Goal: Transaction & Acquisition: Purchase product/service

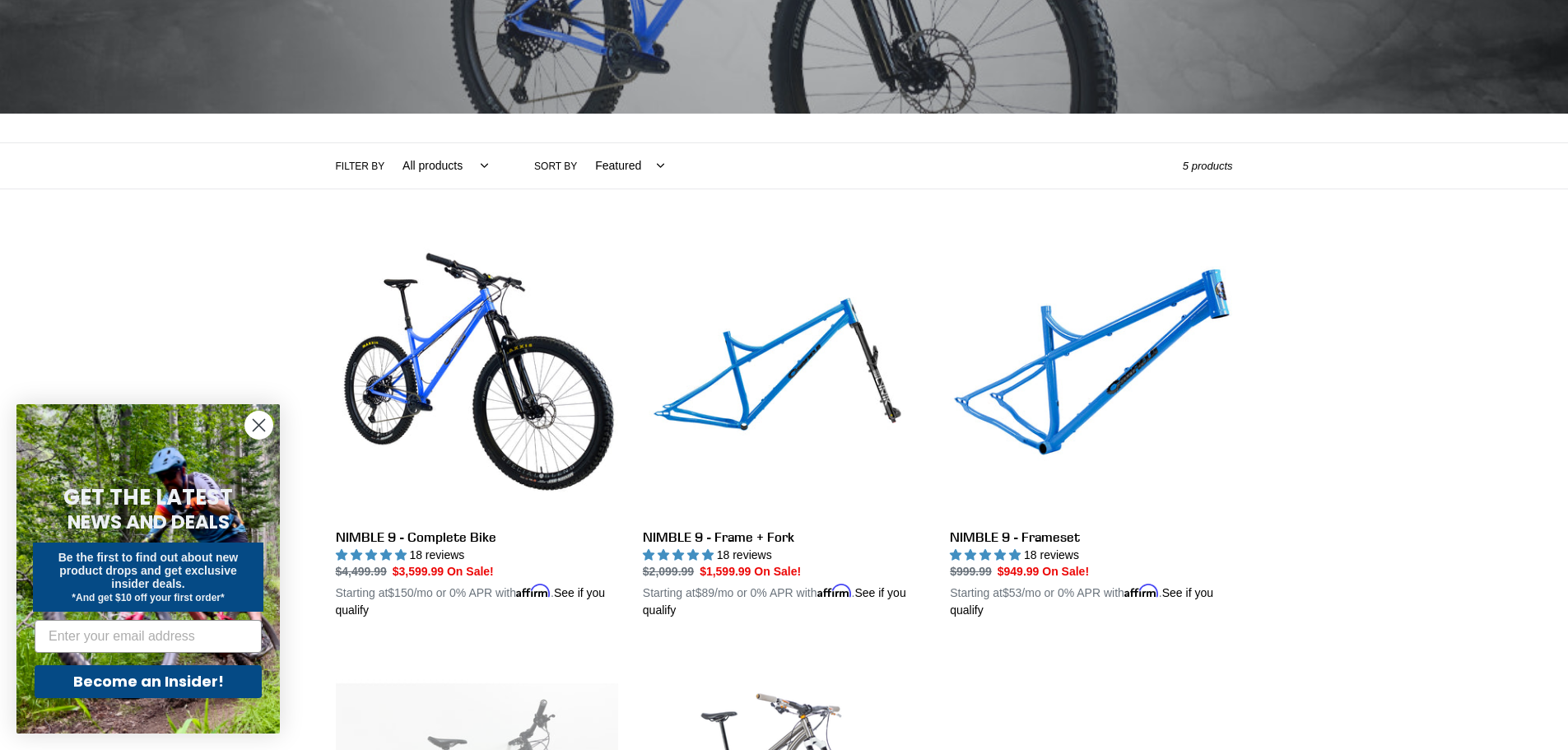
click at [263, 415] on circle "Close dialog" at bounding box center [259, 424] width 27 height 27
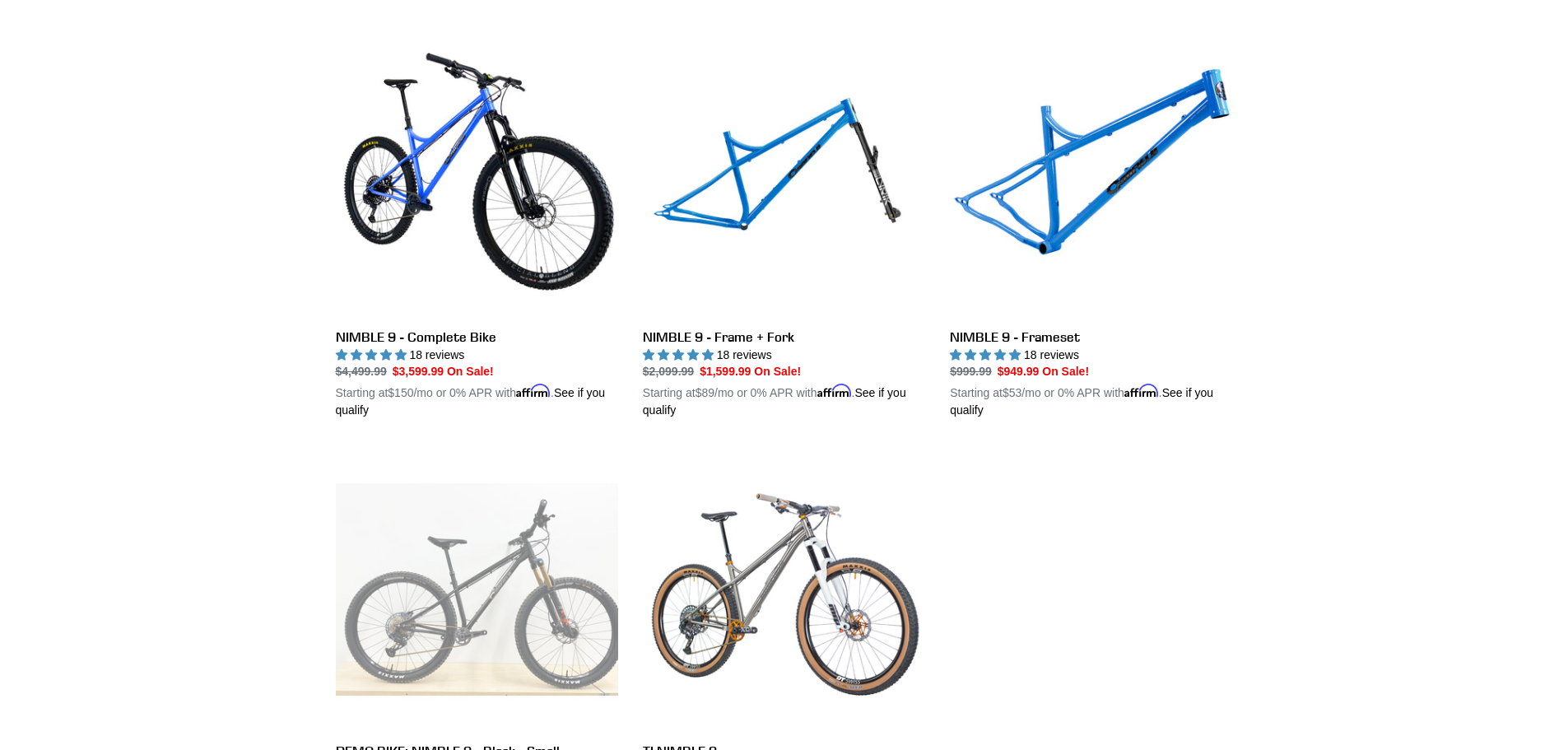
scroll to position [411, 0]
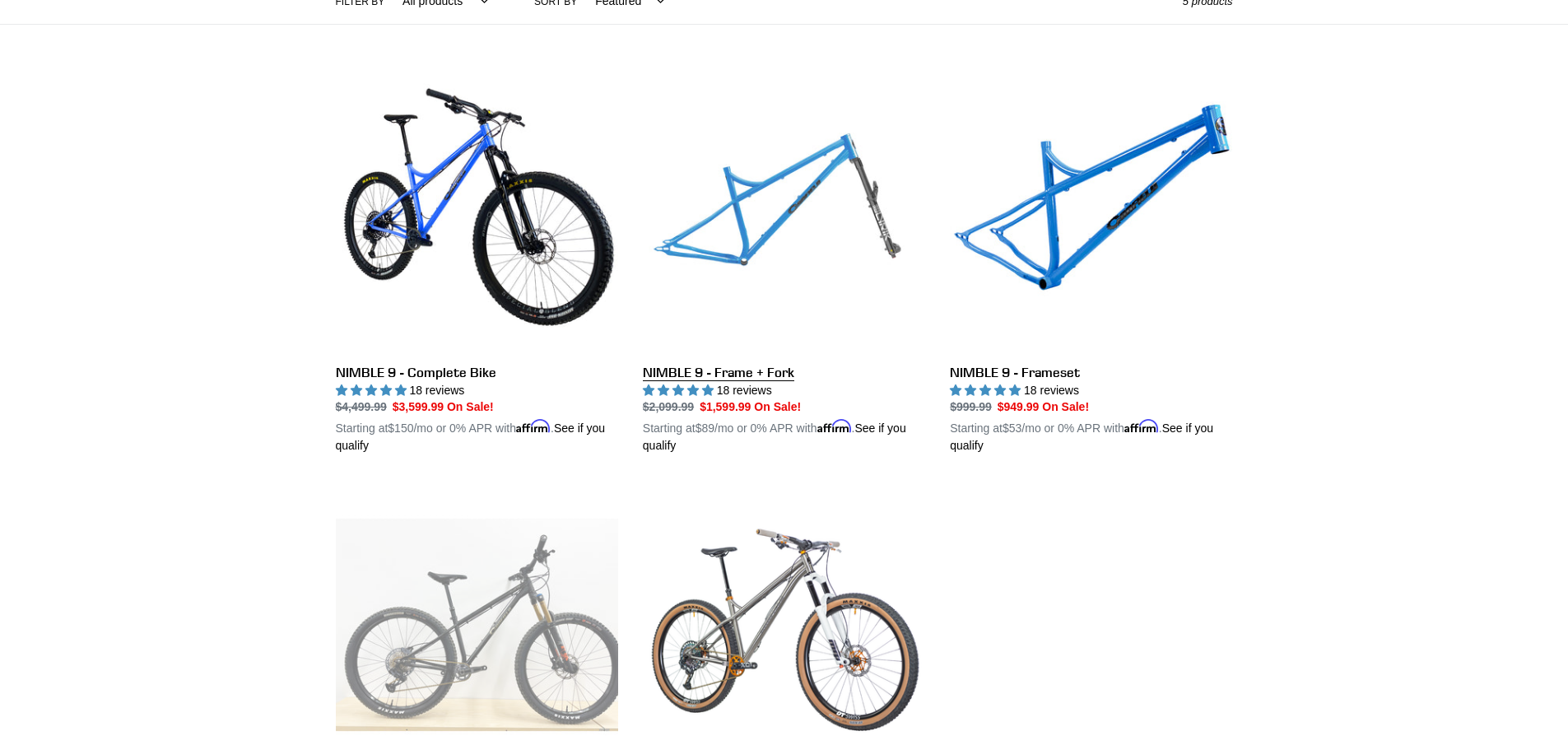
click at [772, 226] on link "NIMBLE 9 - Frame + Fork" at bounding box center [784, 262] width 283 height 385
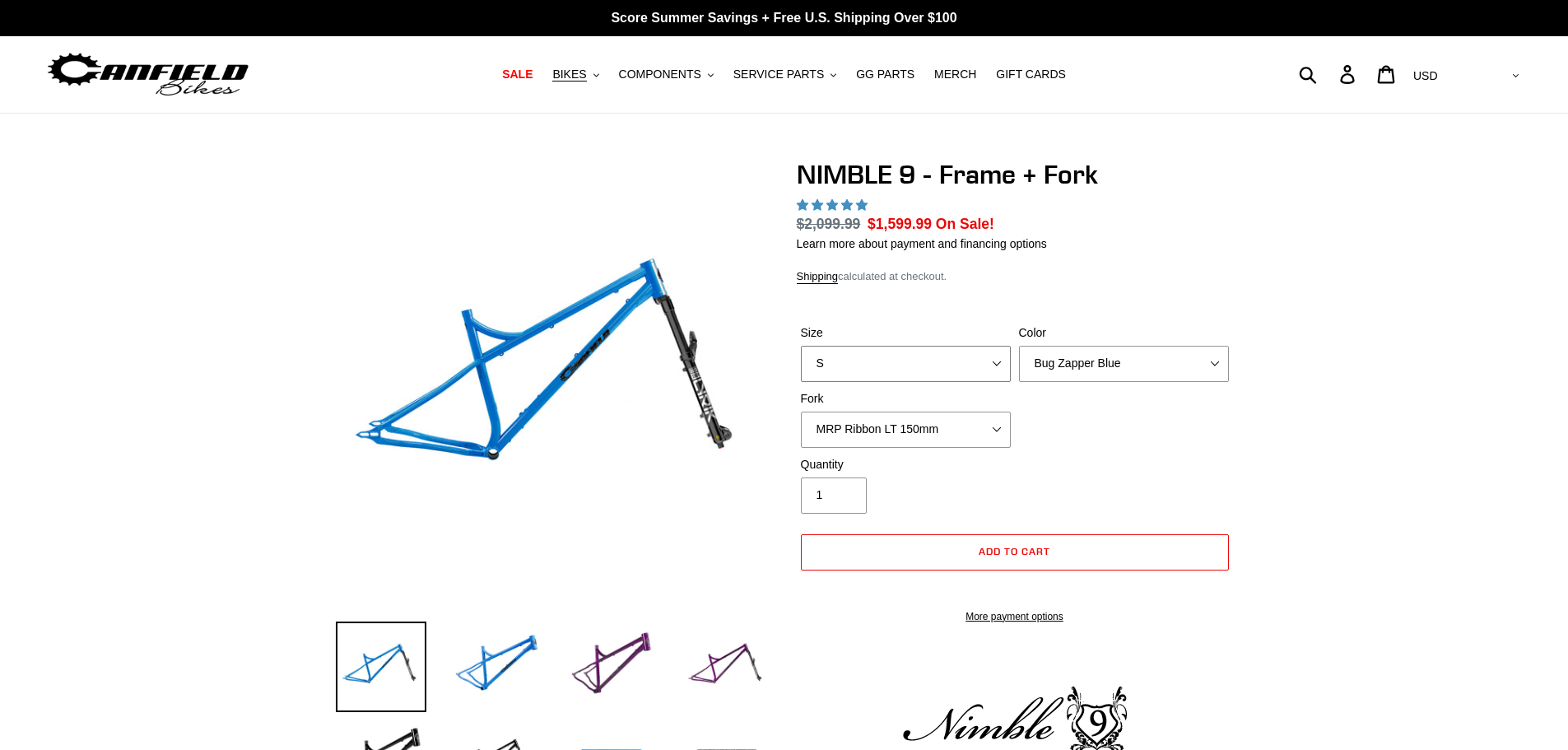
click at [985, 361] on select "S M L XL" at bounding box center [906, 363] width 210 height 36
select select "highest-rating"
select select "L"
click at [801, 345] on select "S M L XL" at bounding box center [906, 363] width 210 height 36
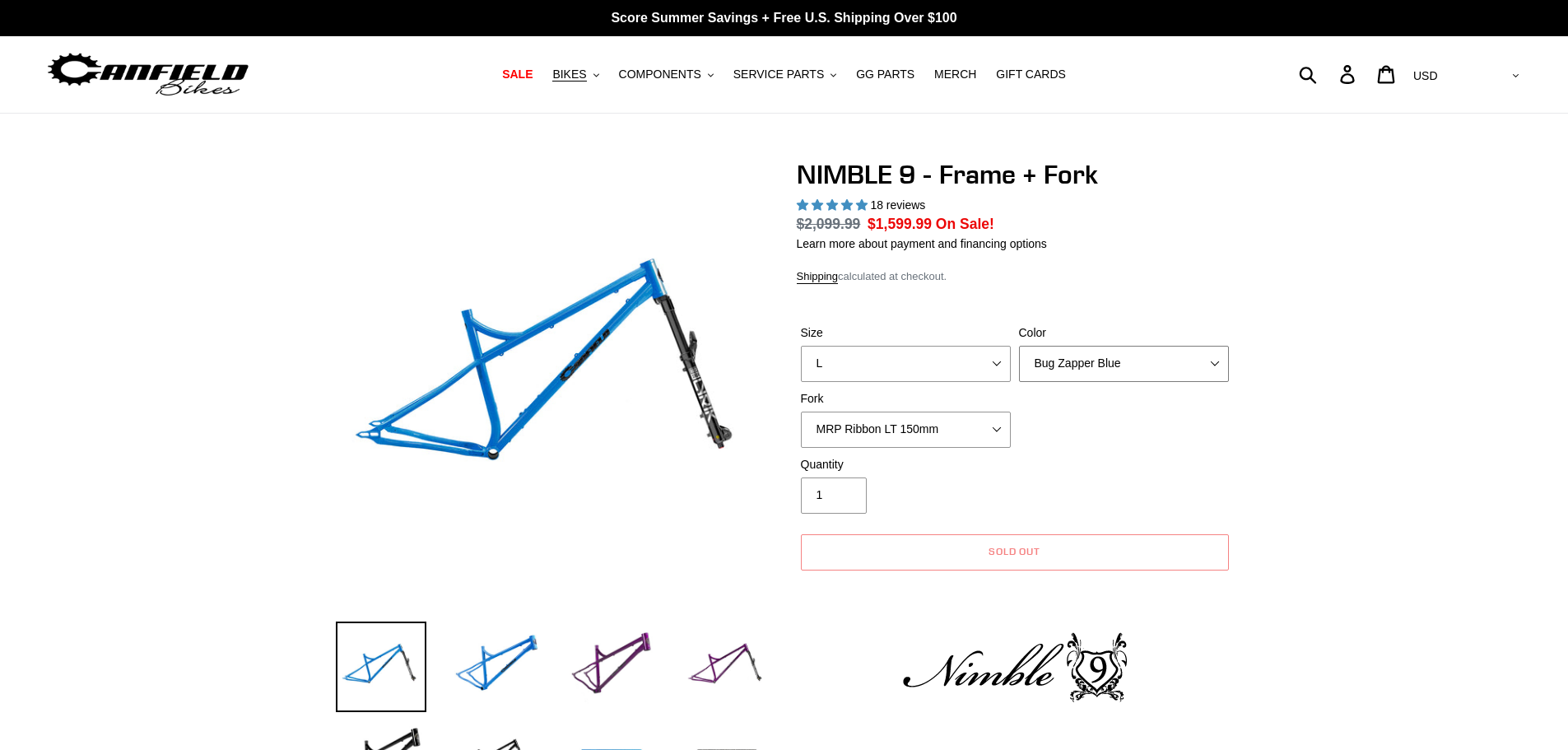
click at [1151, 354] on select "Bug Zapper Blue Purple Haze - Sold Out Galaxy Black" at bounding box center [1124, 363] width 210 height 36
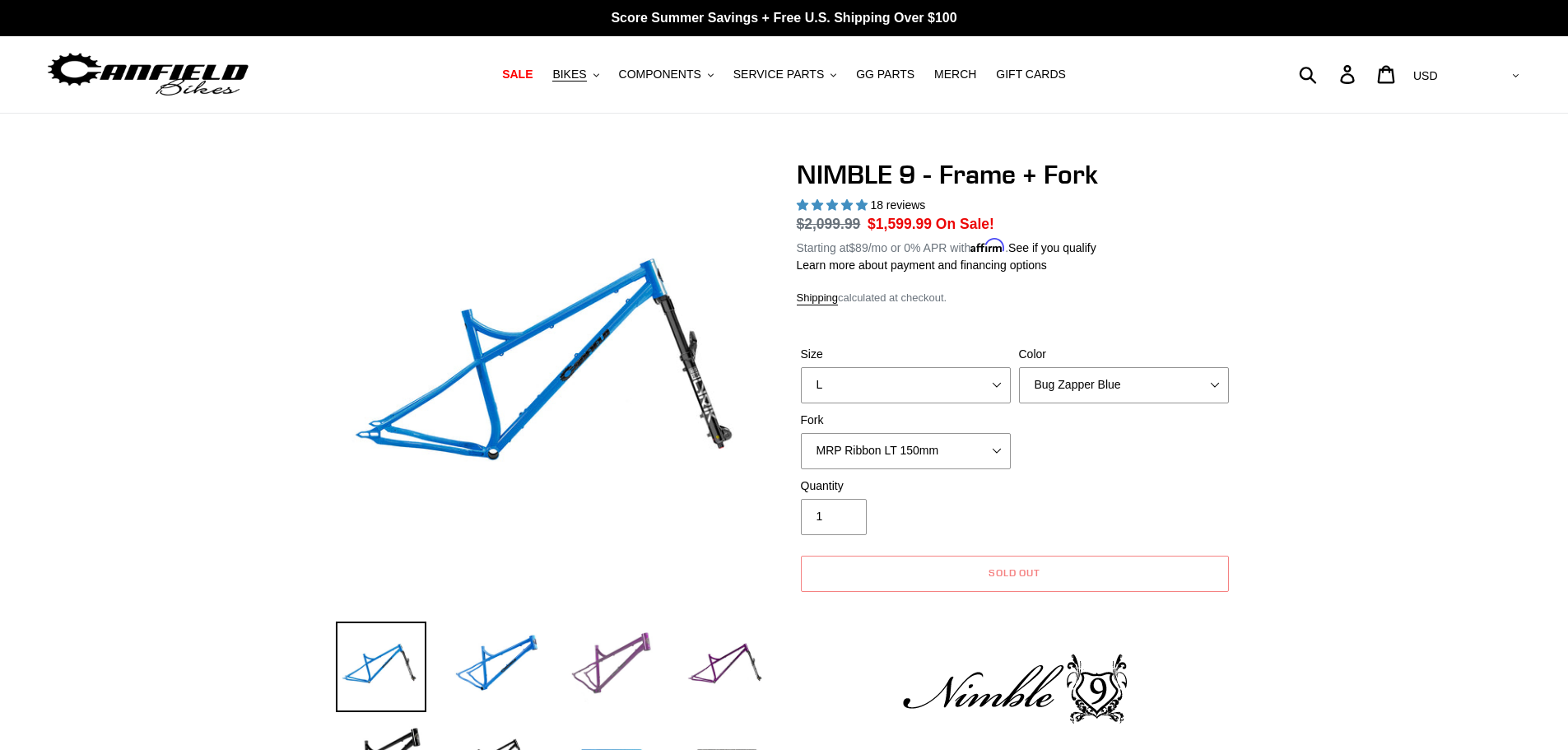
click at [594, 663] on img at bounding box center [612, 667] width 91 height 91
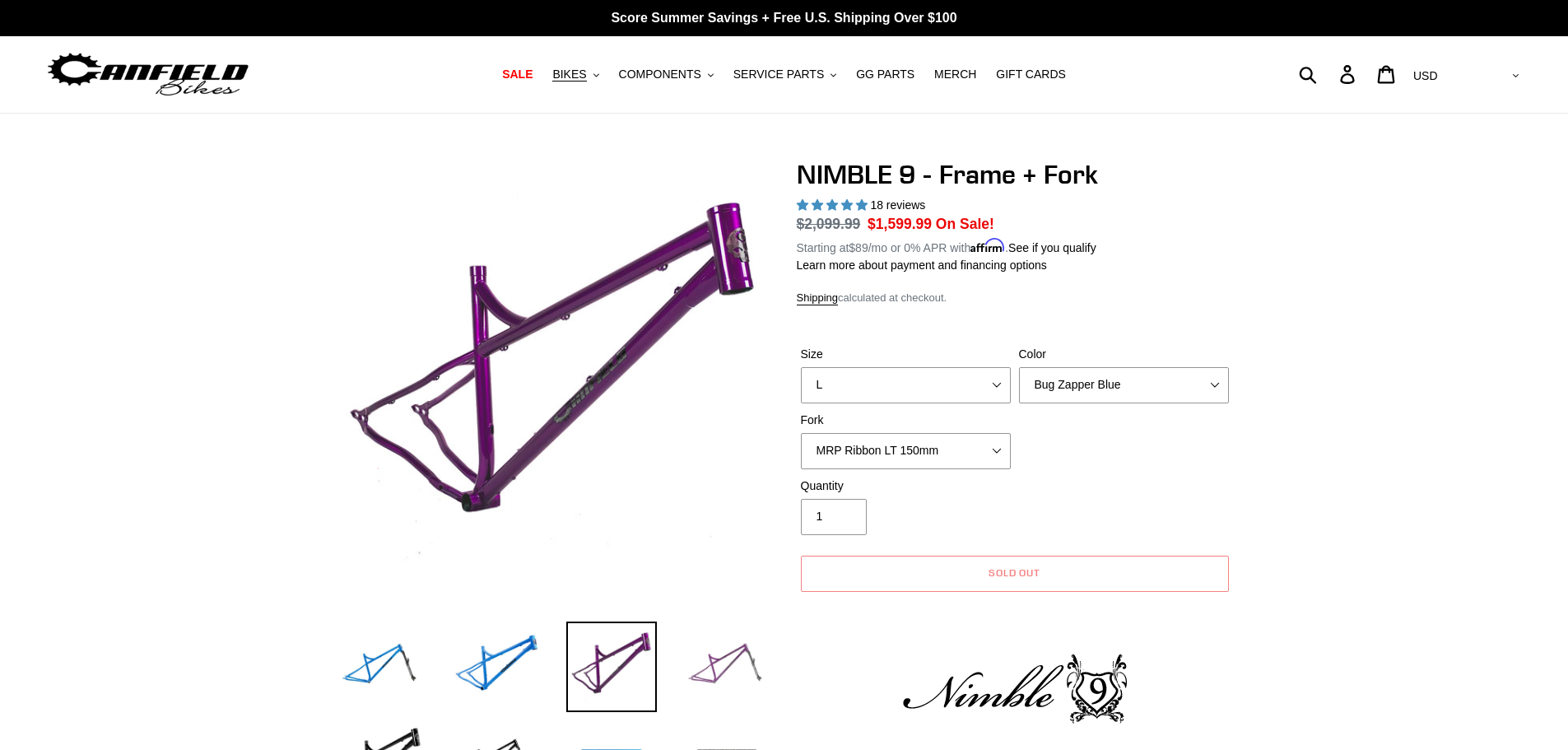
click at [731, 673] on img at bounding box center [727, 667] width 91 height 91
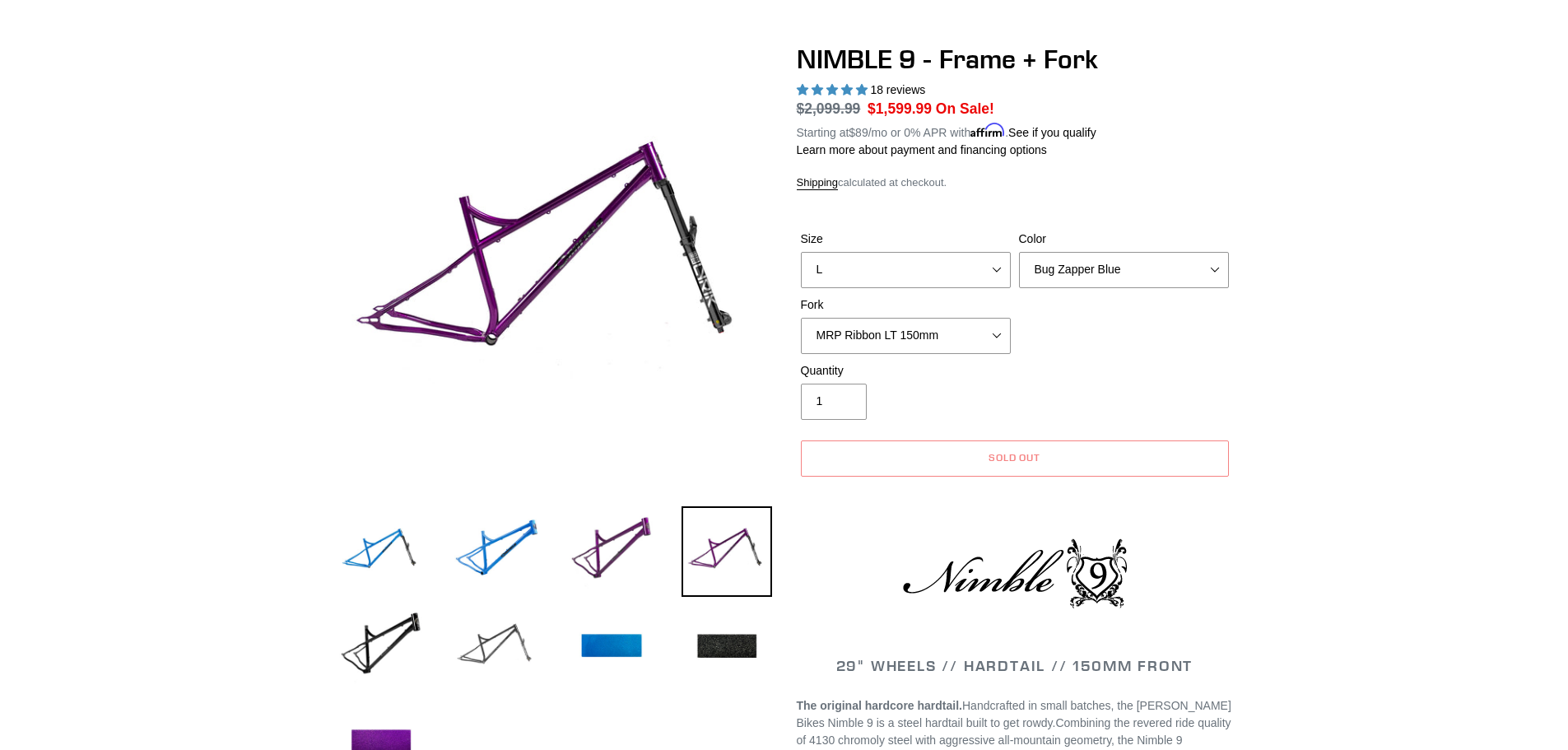
scroll to position [165, 0]
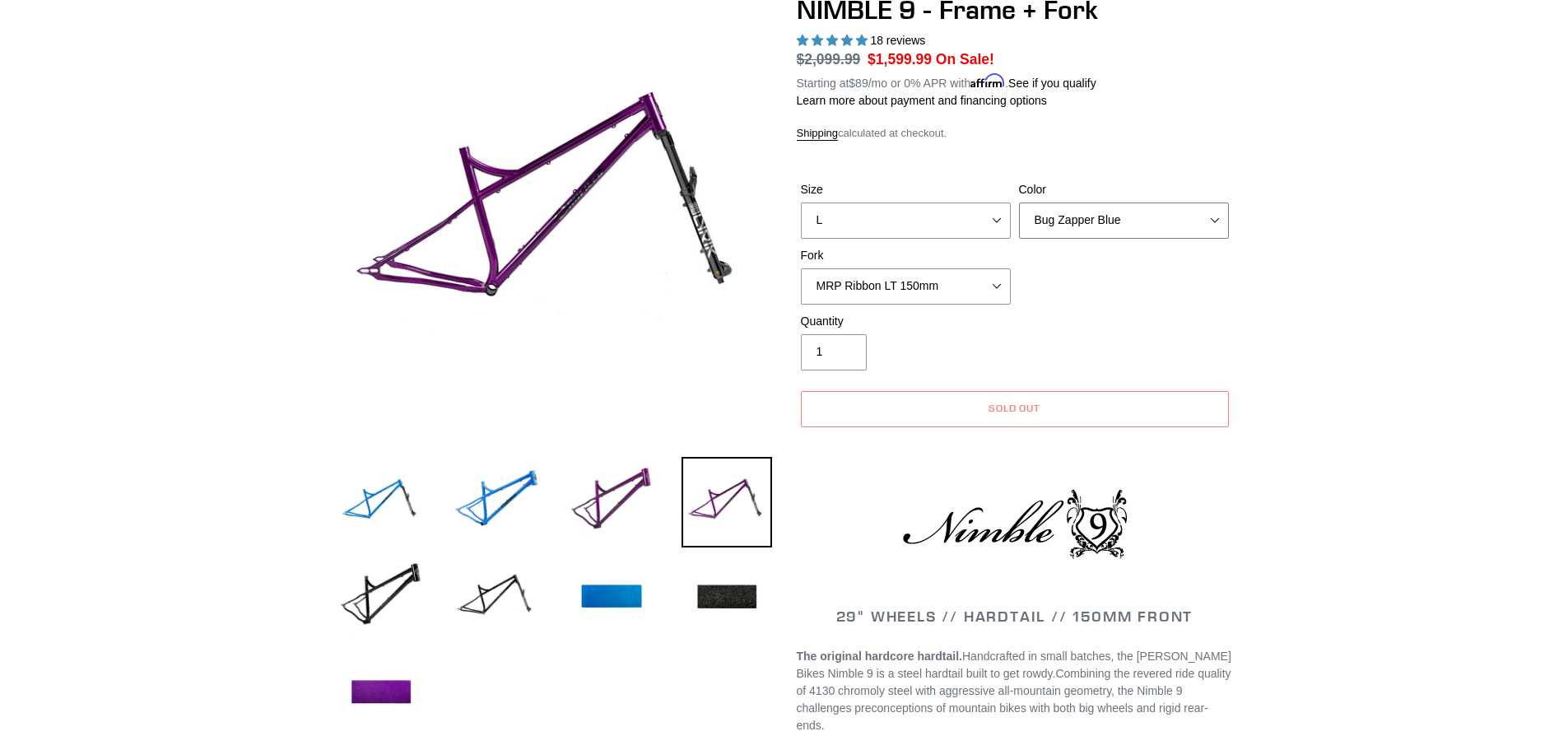
click at [1181, 220] on select "Bug Zapper Blue Purple Haze - Sold Out Galaxy Black" at bounding box center [1124, 221] width 210 height 36
select select "Galaxy Black"
click at [1019, 203] on select "Bug Zapper Blue Purple Haze - Sold Out Galaxy Black" at bounding box center [1124, 221] width 210 height 36
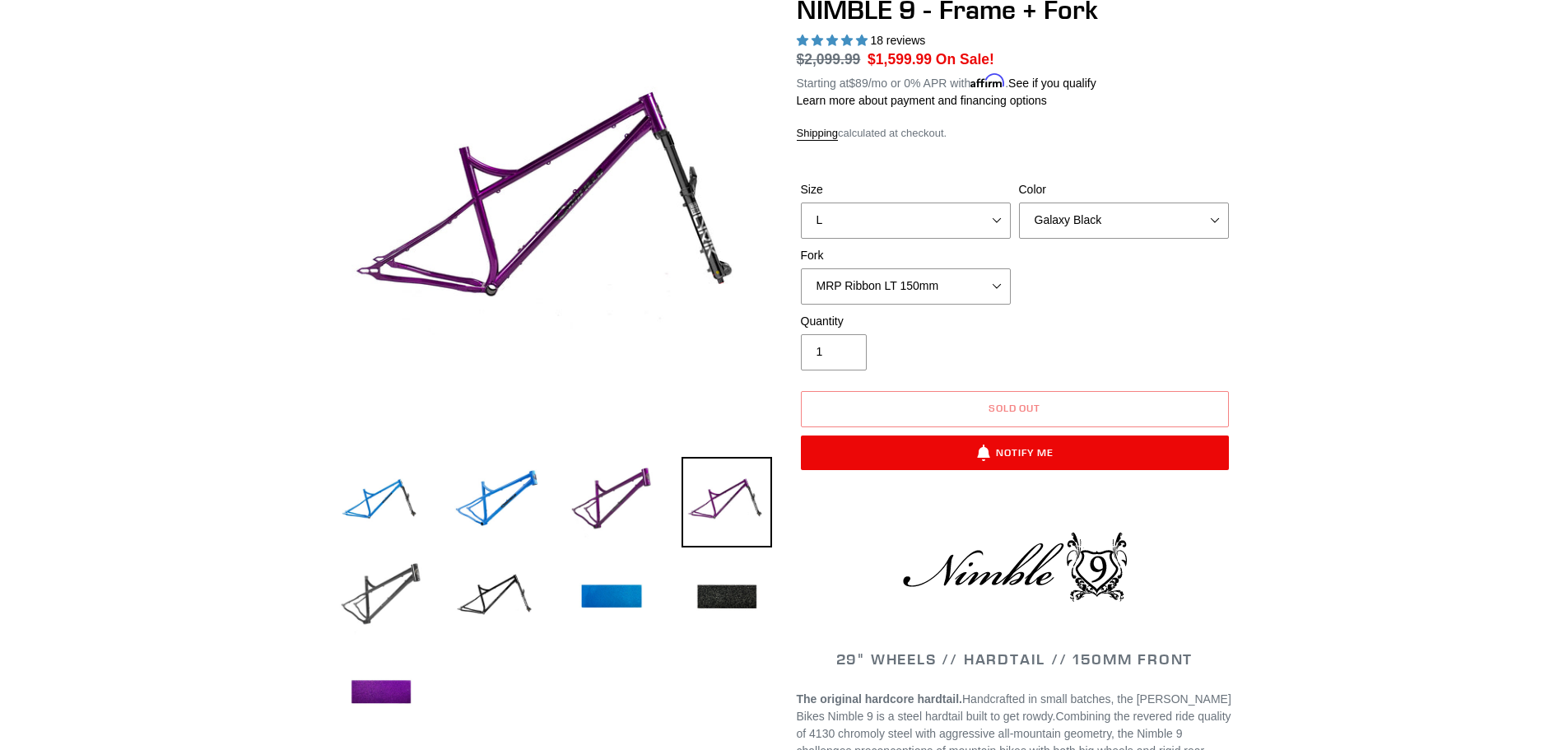
click at [373, 594] on img at bounding box center [381, 598] width 91 height 91
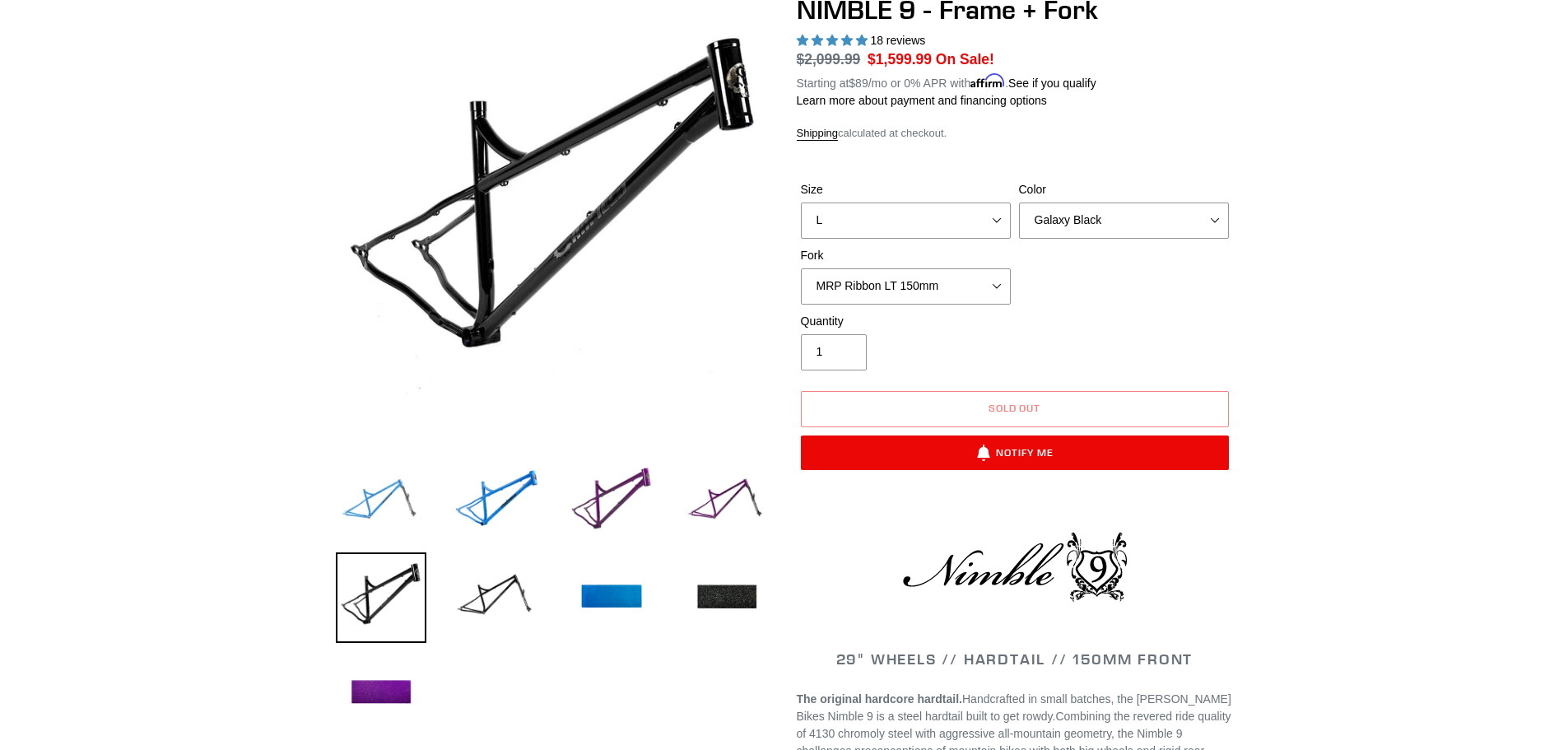
click at [399, 505] on img at bounding box center [381, 502] width 91 height 91
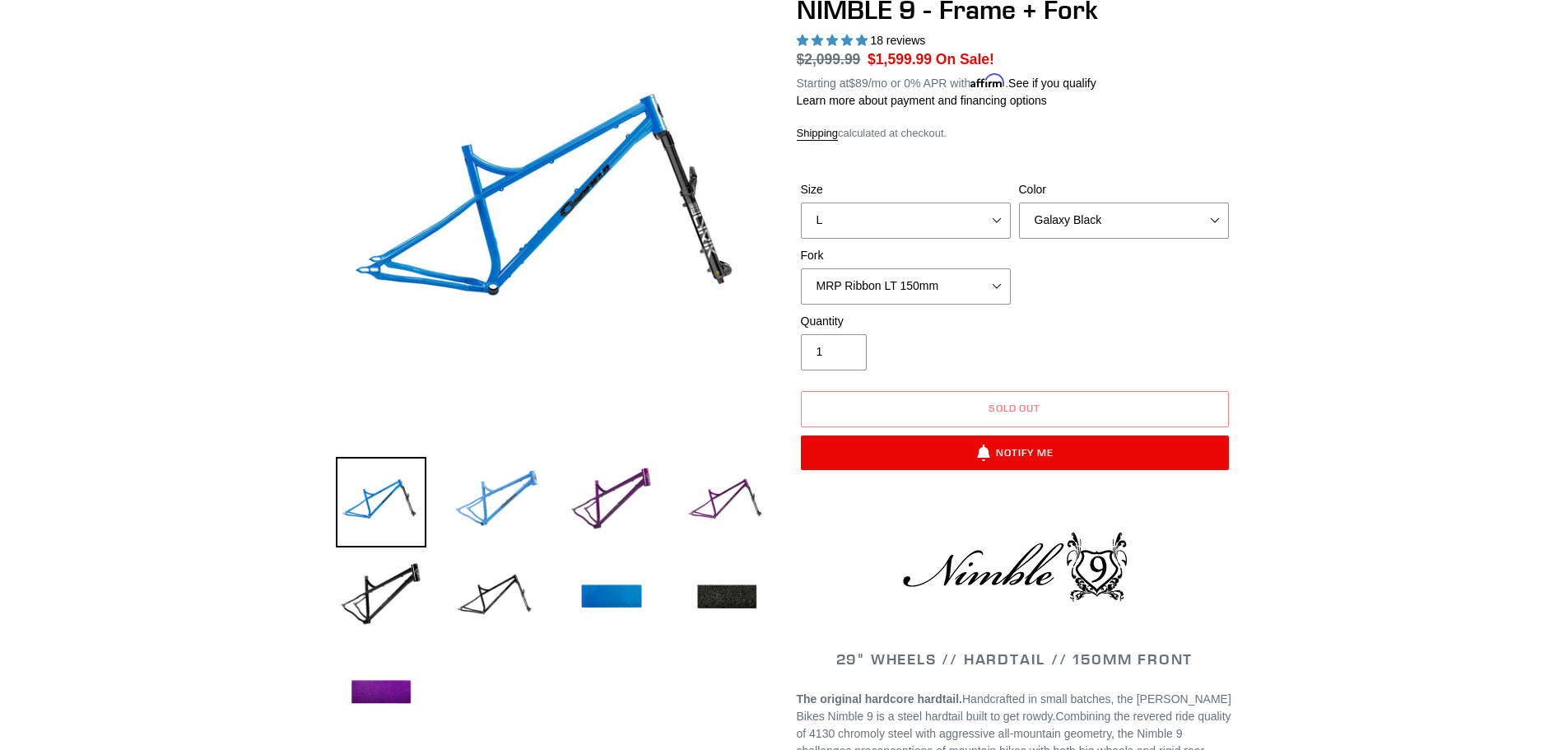
click at [502, 500] on img at bounding box center [496, 502] width 91 height 91
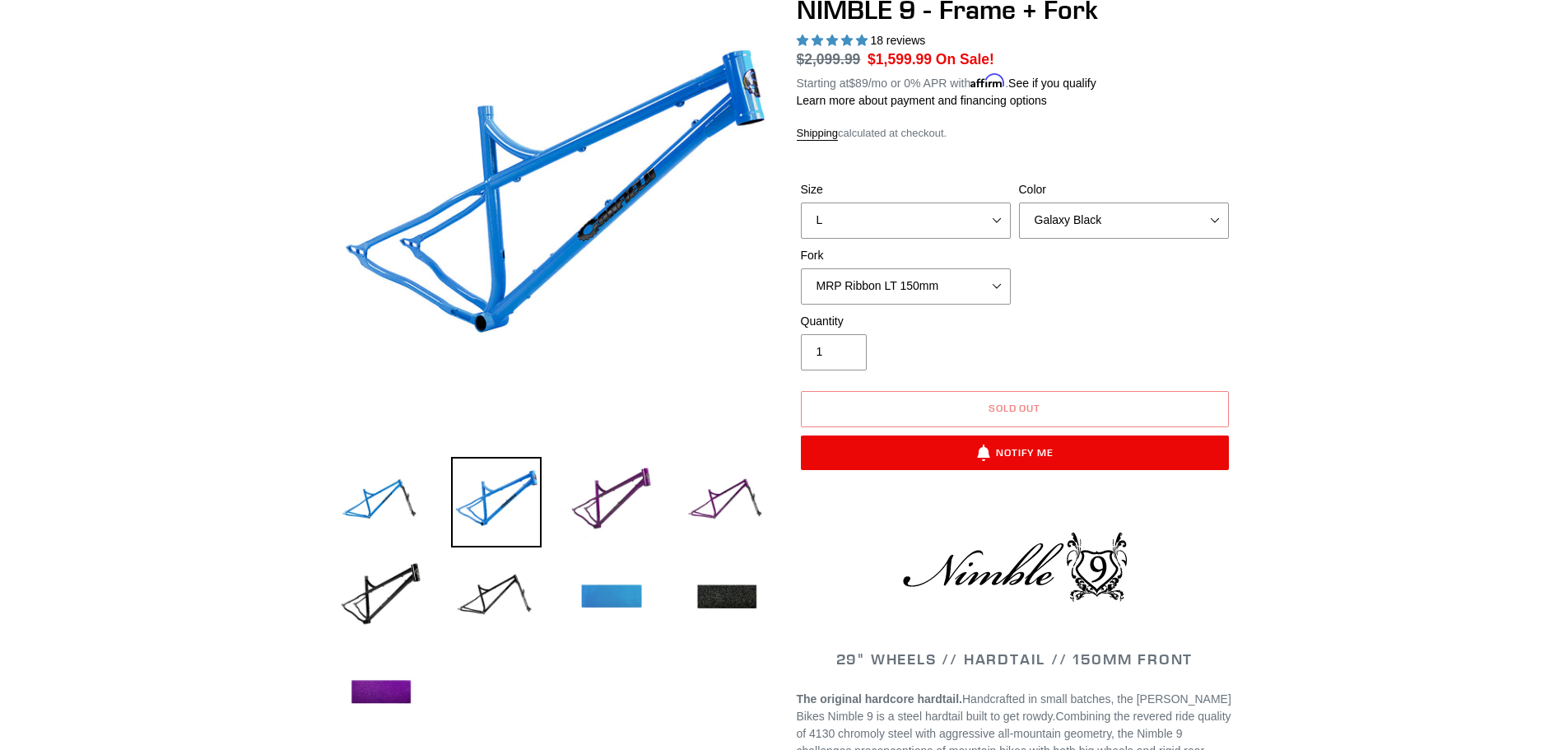
click at [613, 581] on img at bounding box center [612, 598] width 91 height 91
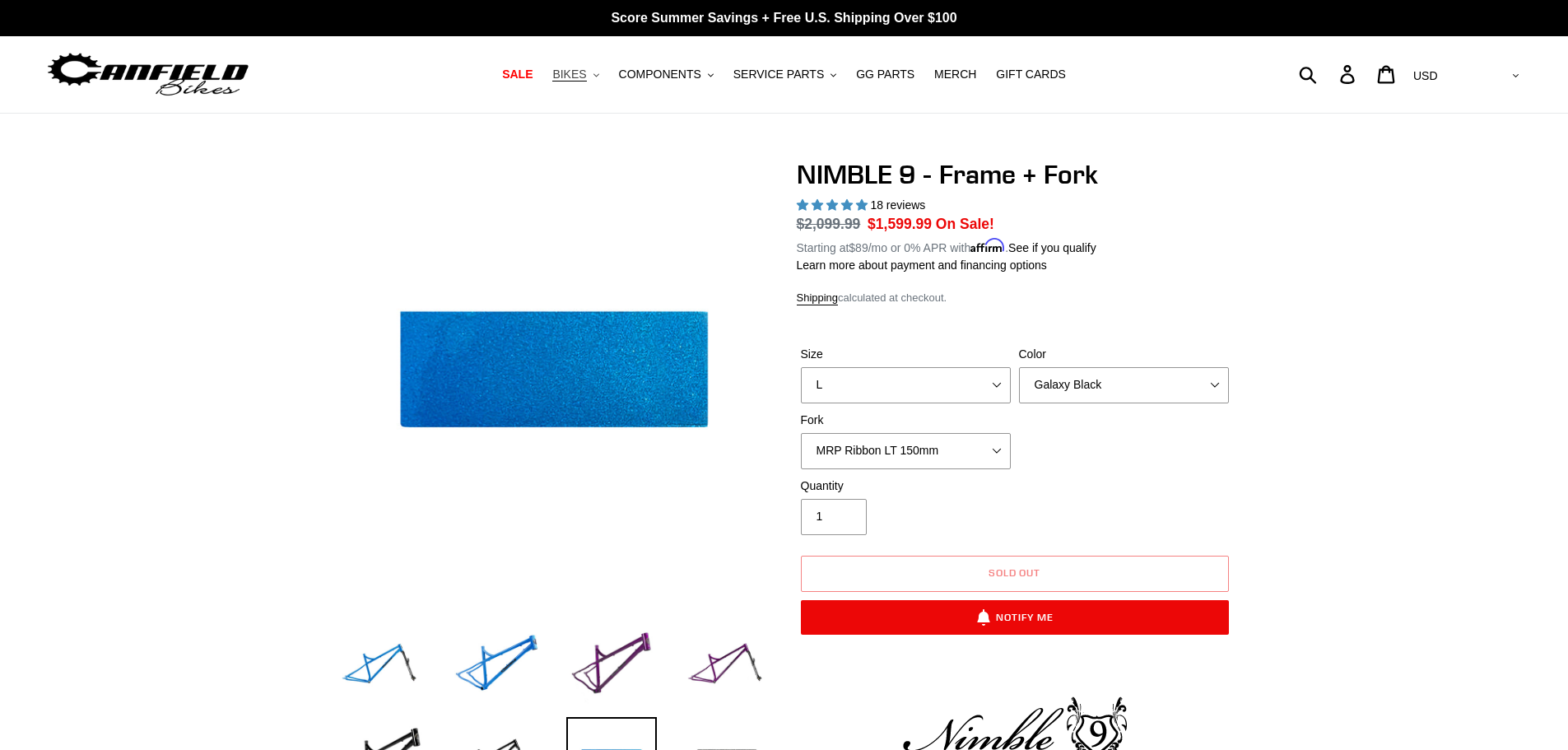
click at [607, 72] on button "BIKES .cls-1{fill:#231f20}" at bounding box center [575, 74] width 63 height 22
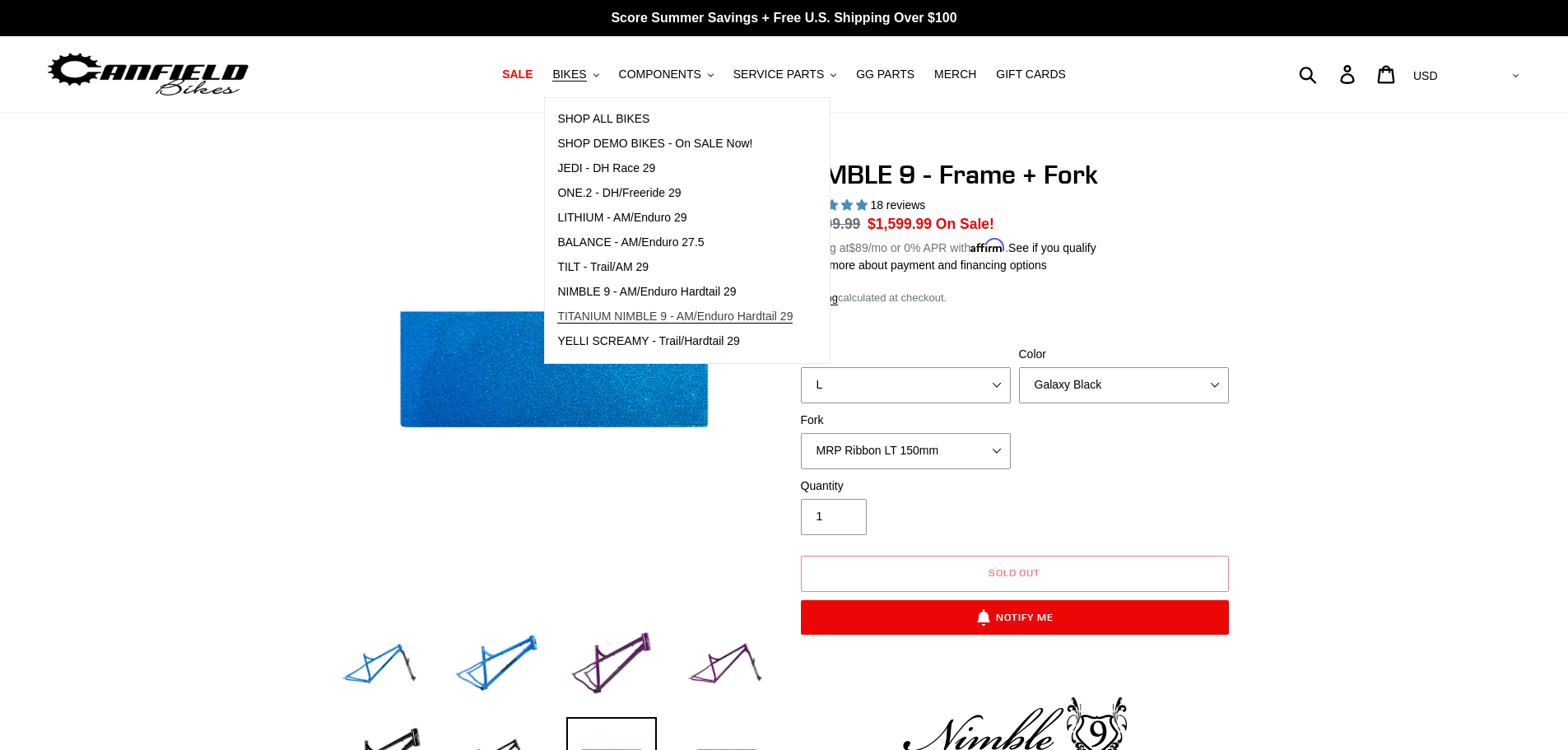
click at [638, 313] on span "TITANIUM NIMBLE 9 - AM/Enduro Hardtail 29" at bounding box center [675, 316] width 236 height 14
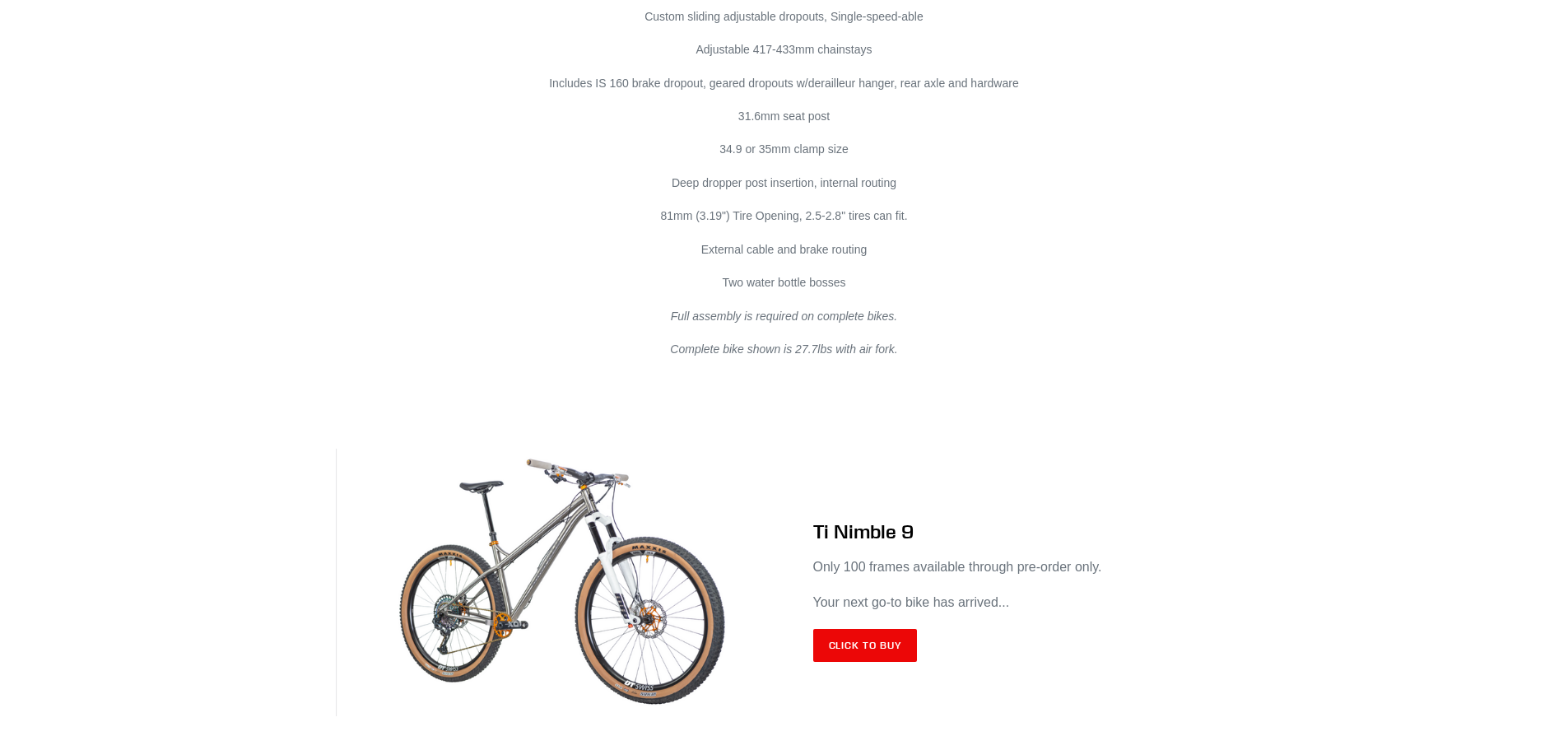
scroll to position [9629, 0]
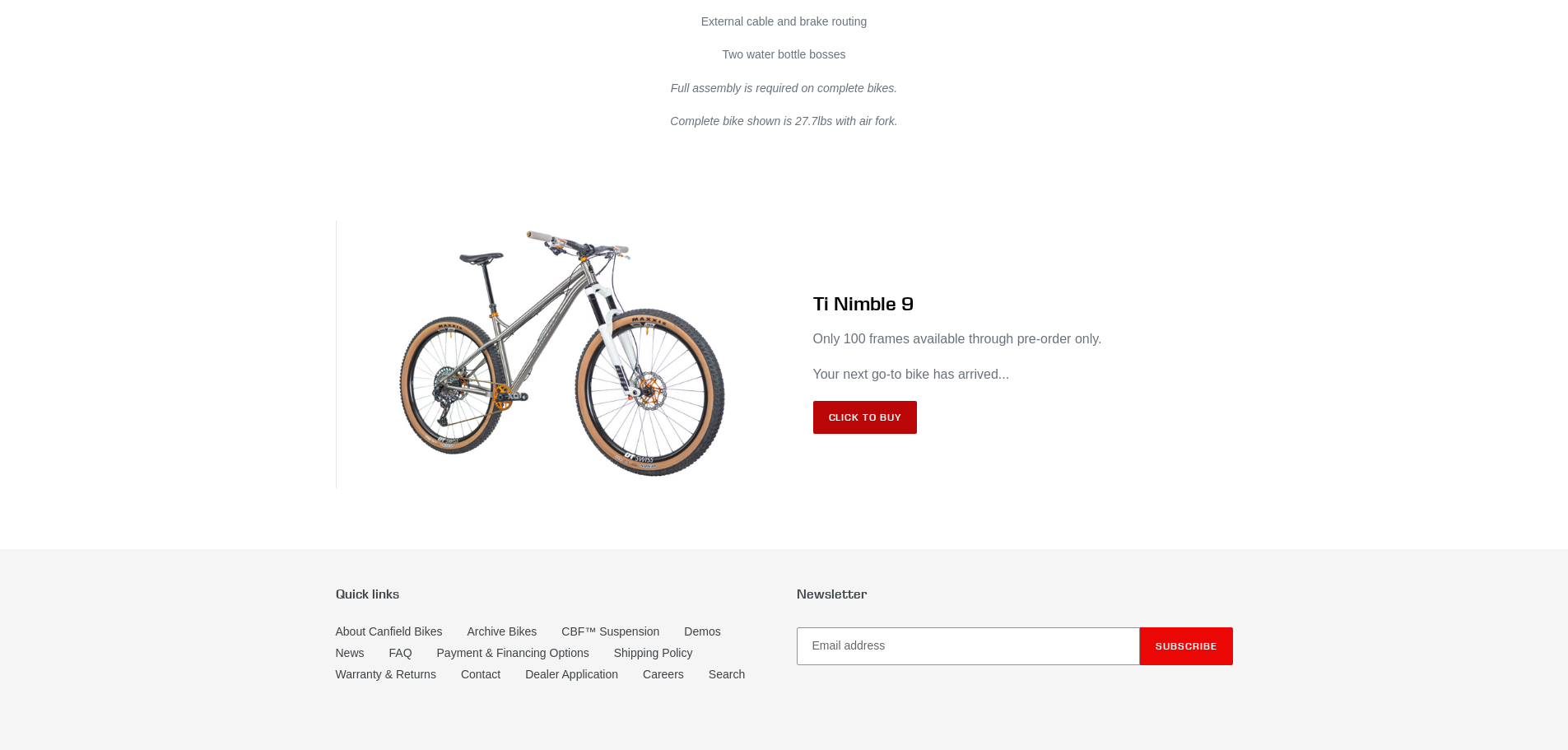
click at [853, 401] on link "Click to Buy" at bounding box center [866, 417] width 105 height 33
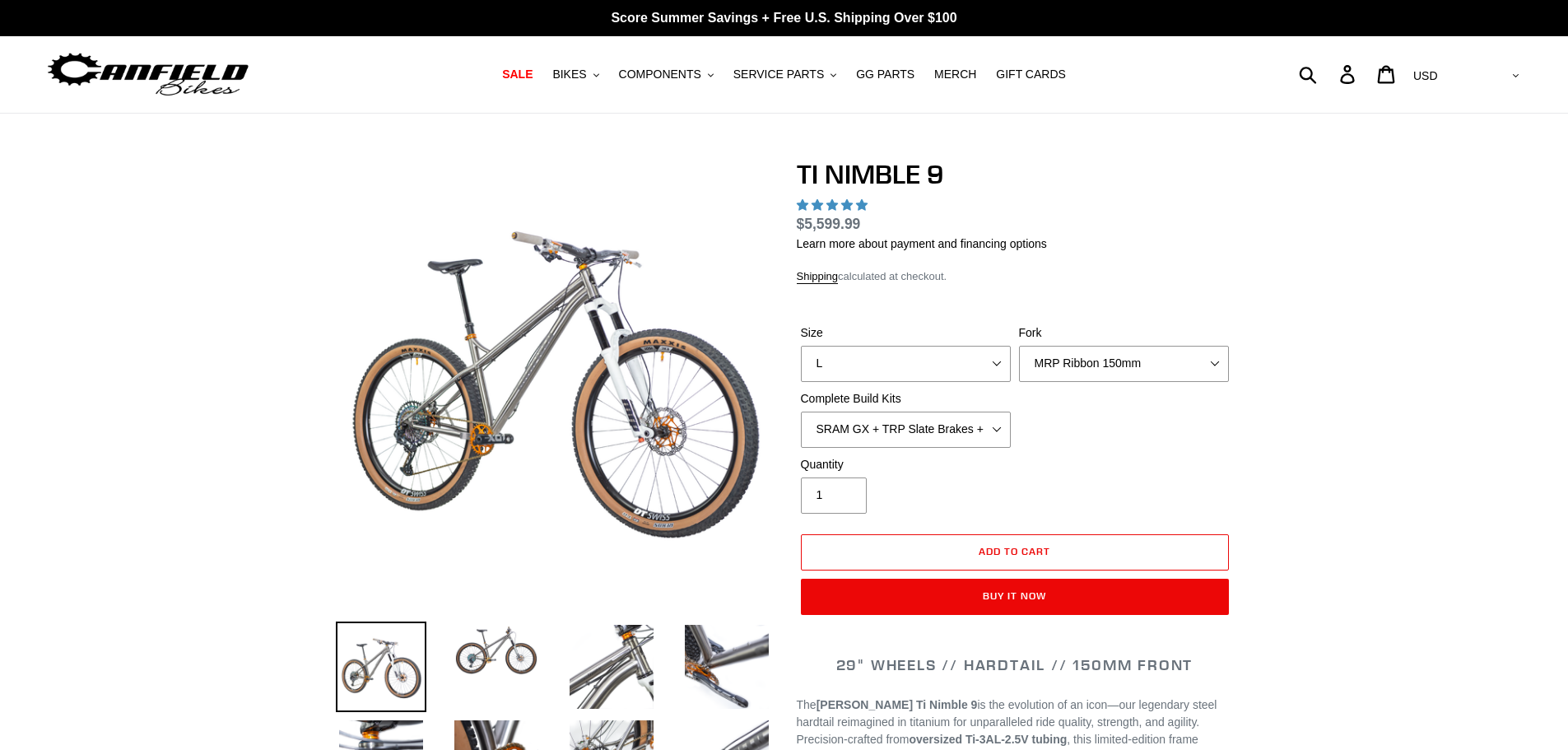
select select "highest-rating"
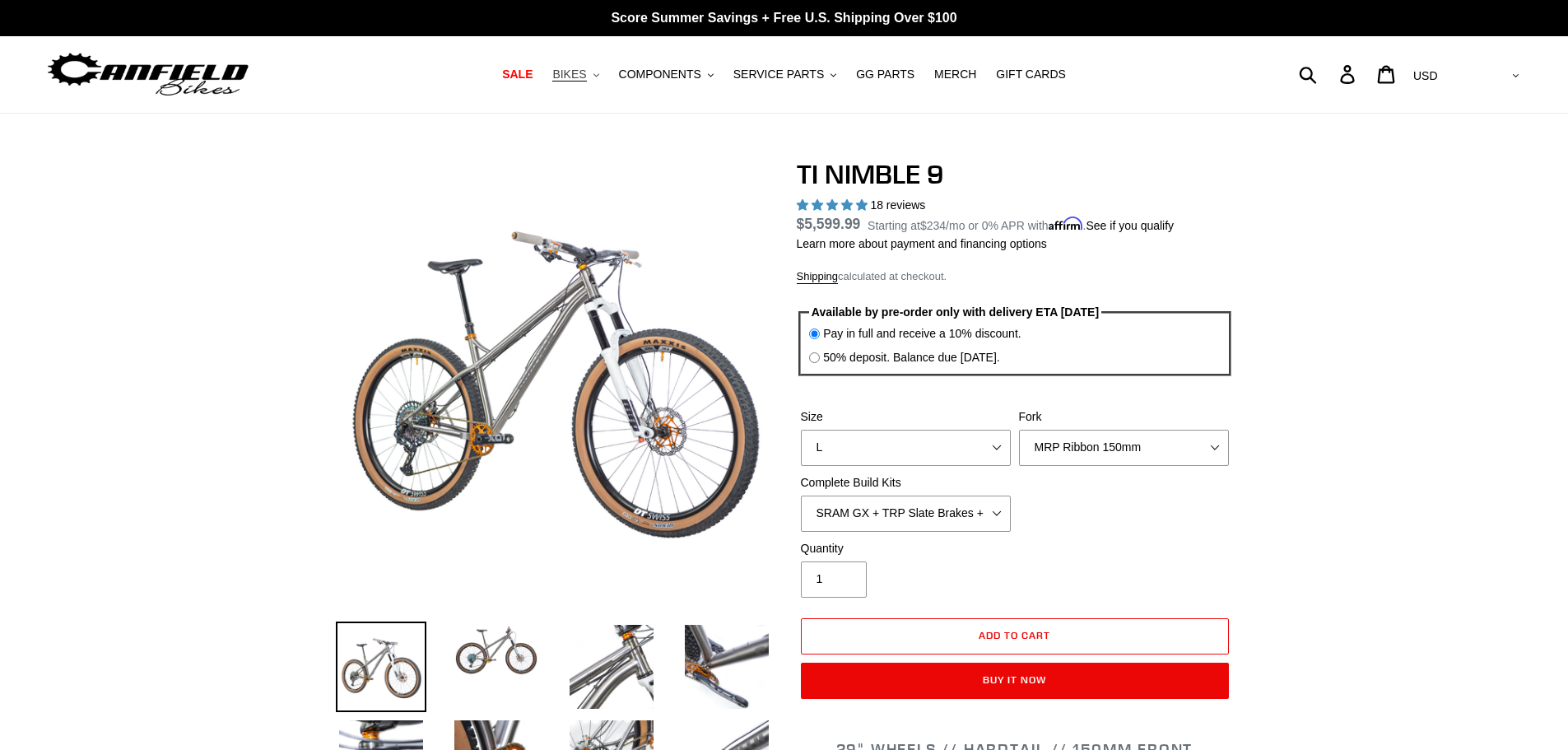
click at [599, 73] on icon ".cls-1{fill:#231f20}" at bounding box center [596, 75] width 6 height 6
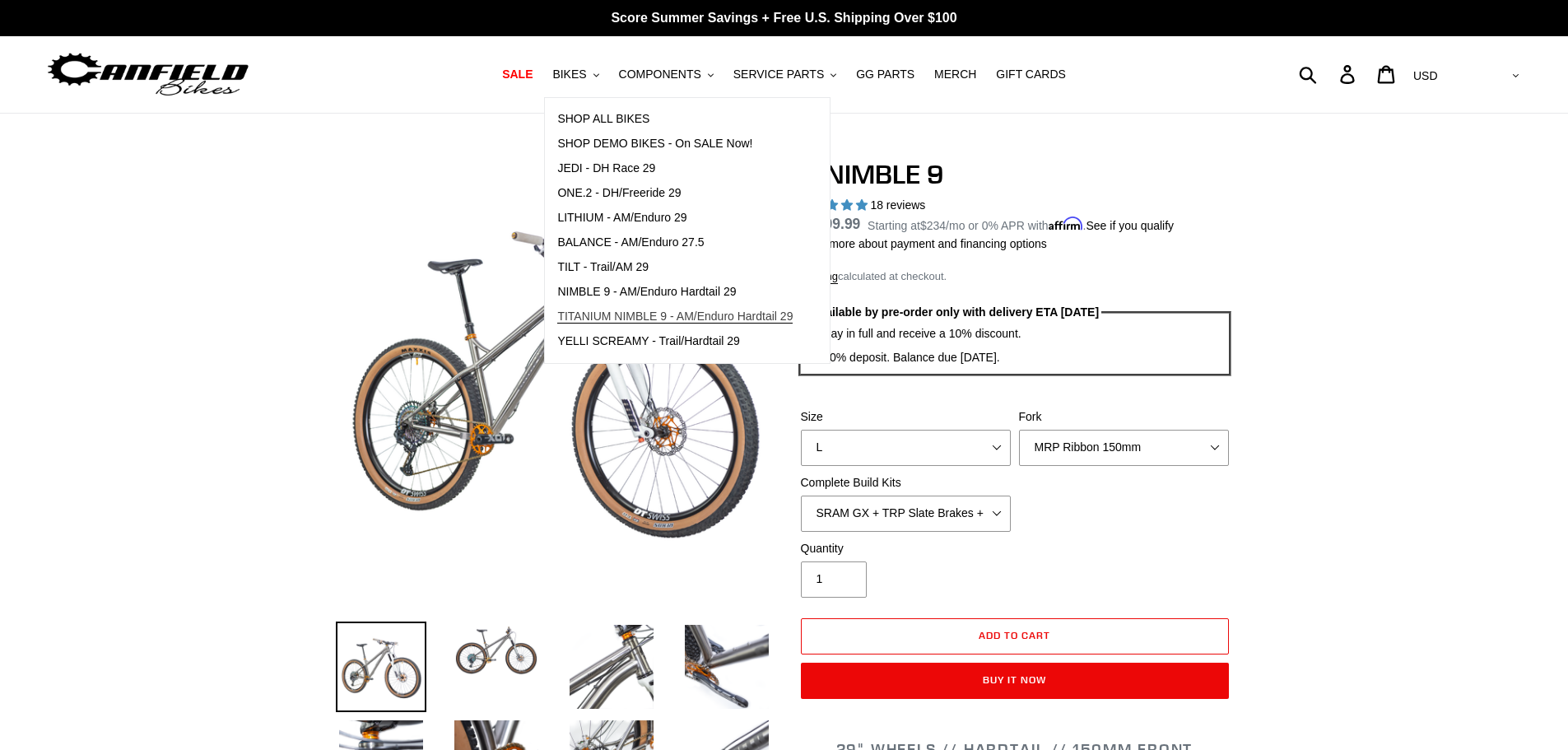
click at [668, 316] on span "TITANIUM NIMBLE 9 - AM/Enduro Hardtail 29" at bounding box center [675, 316] width 236 height 14
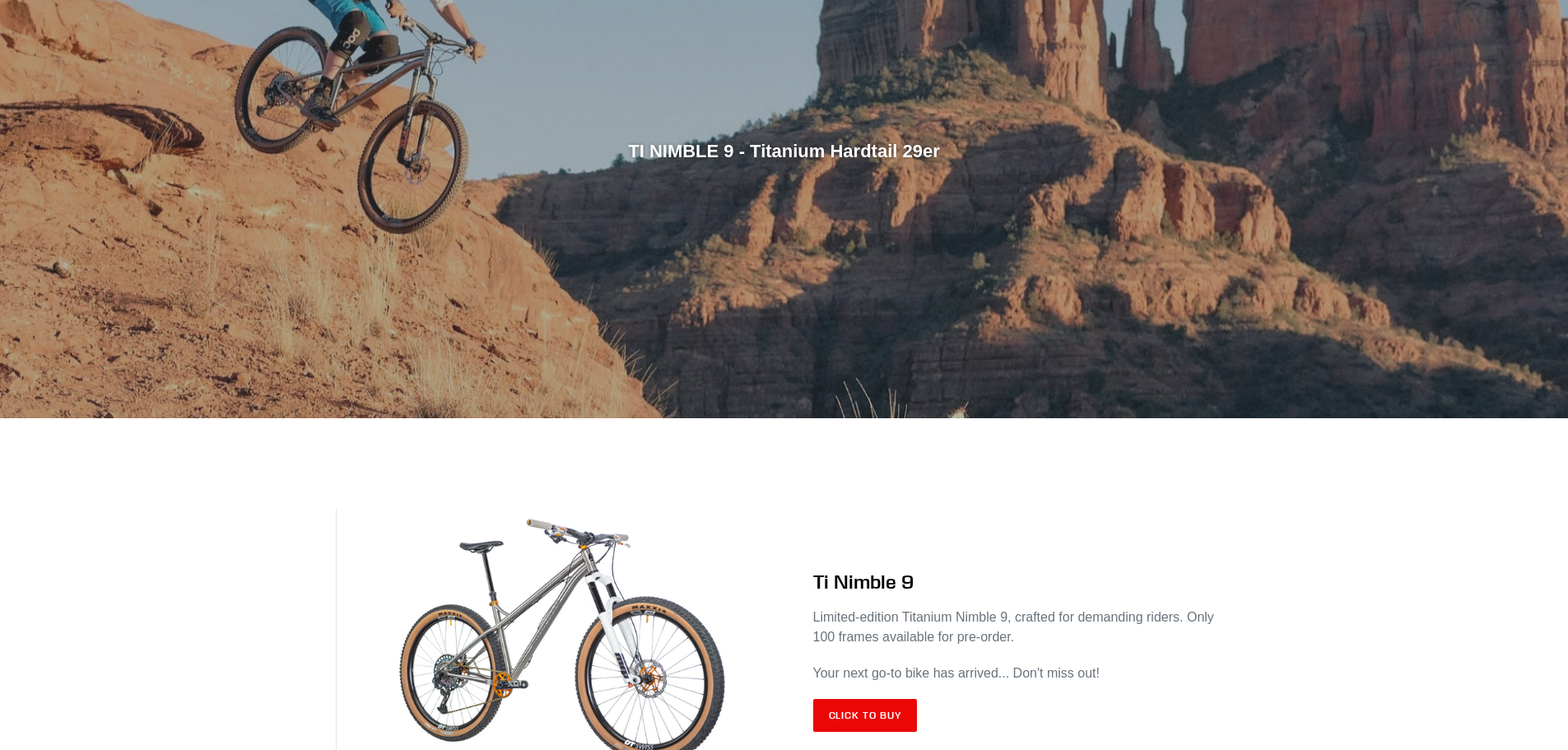
scroll to position [494, 0]
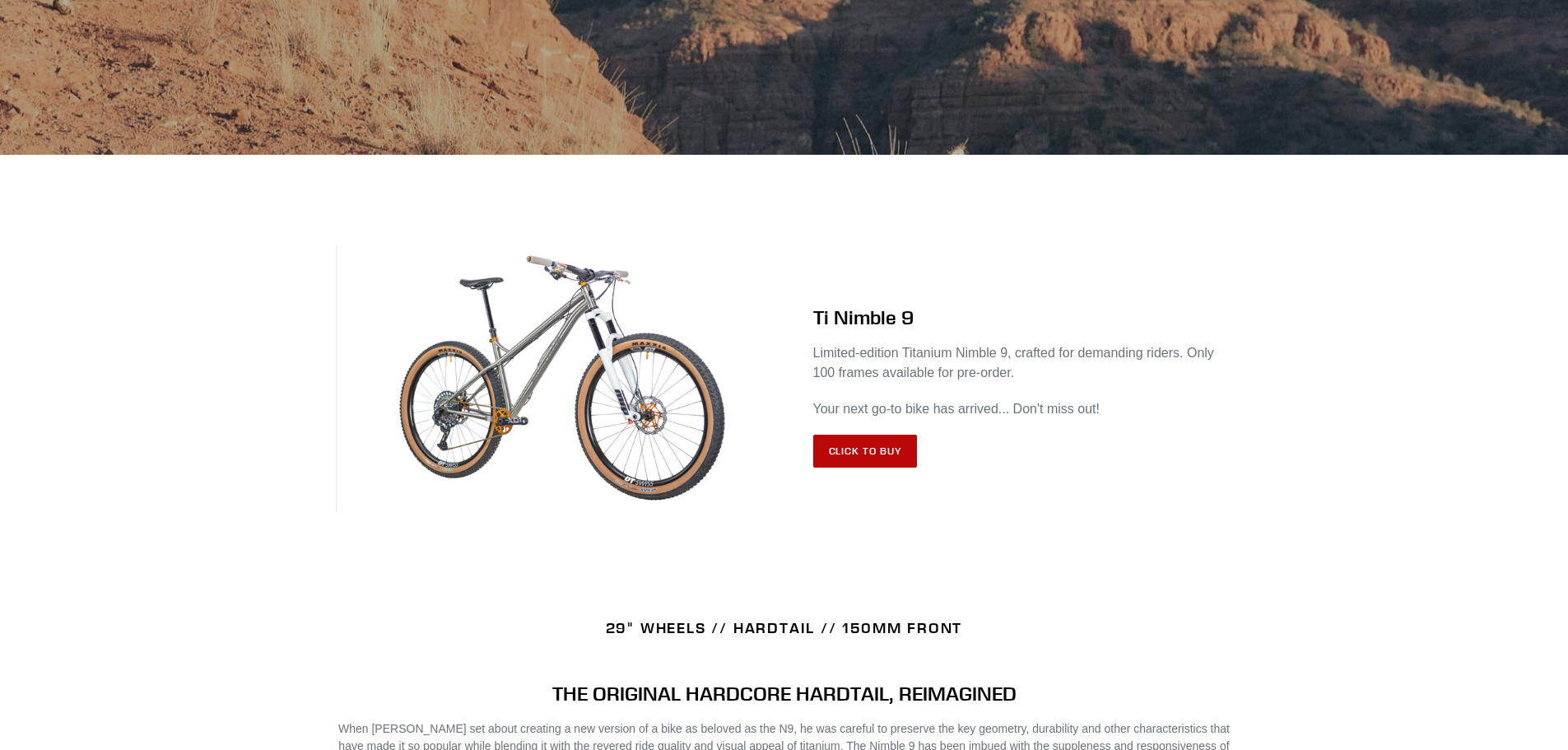
click at [854, 445] on link "Click to Buy" at bounding box center [866, 451] width 105 height 33
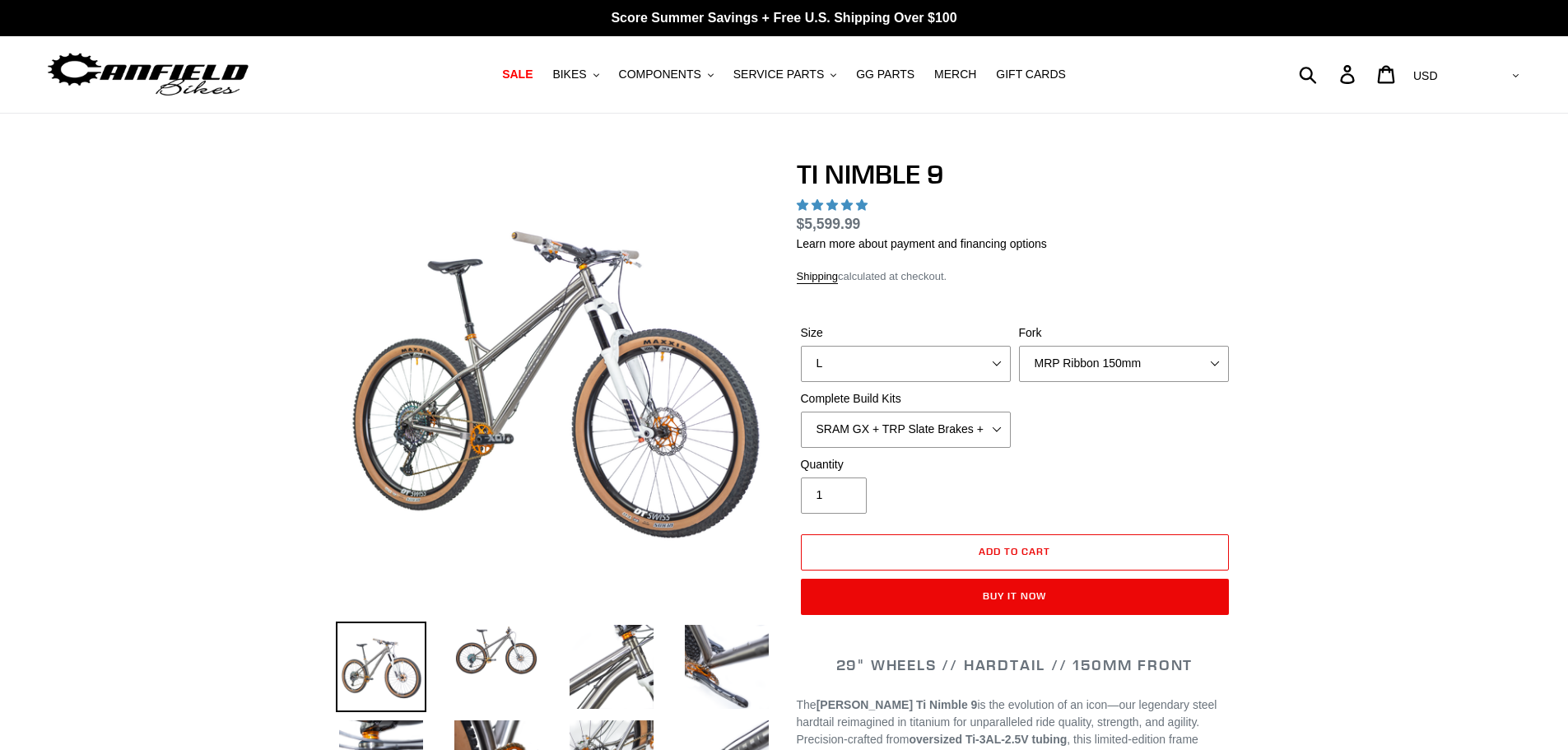
select select "highest-rating"
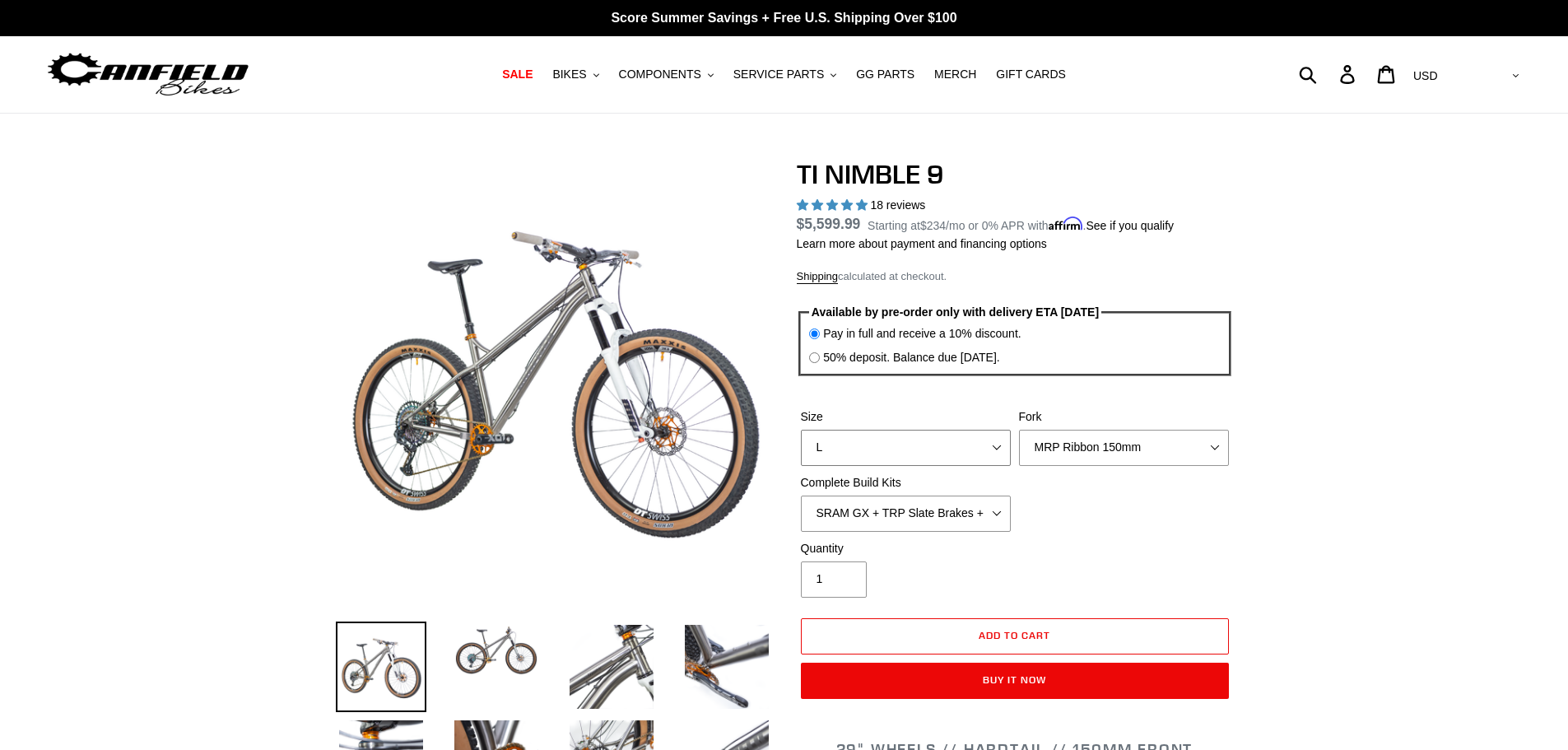
click at [993, 442] on select "S M L XL / XXL (Specify at checkout)" at bounding box center [906, 448] width 210 height 36
click at [801, 429] on select "S M L XL / XXL (Specify at checkout)" at bounding box center [906, 448] width 210 height 36
click at [1200, 448] on select "MRP Ribbon 150mm RockShox Lyrik 150mm Fox Factory 36 150mm Cane Creek Helm 150m…" at bounding box center [1124, 448] width 210 height 36
select select "Fork - None"
click at [1019, 429] on select "MRP Ribbon 150mm RockShox Lyrik 150mm Fox Factory 36 150mm Cane Creek Helm 150m…" at bounding box center [1124, 448] width 210 height 36
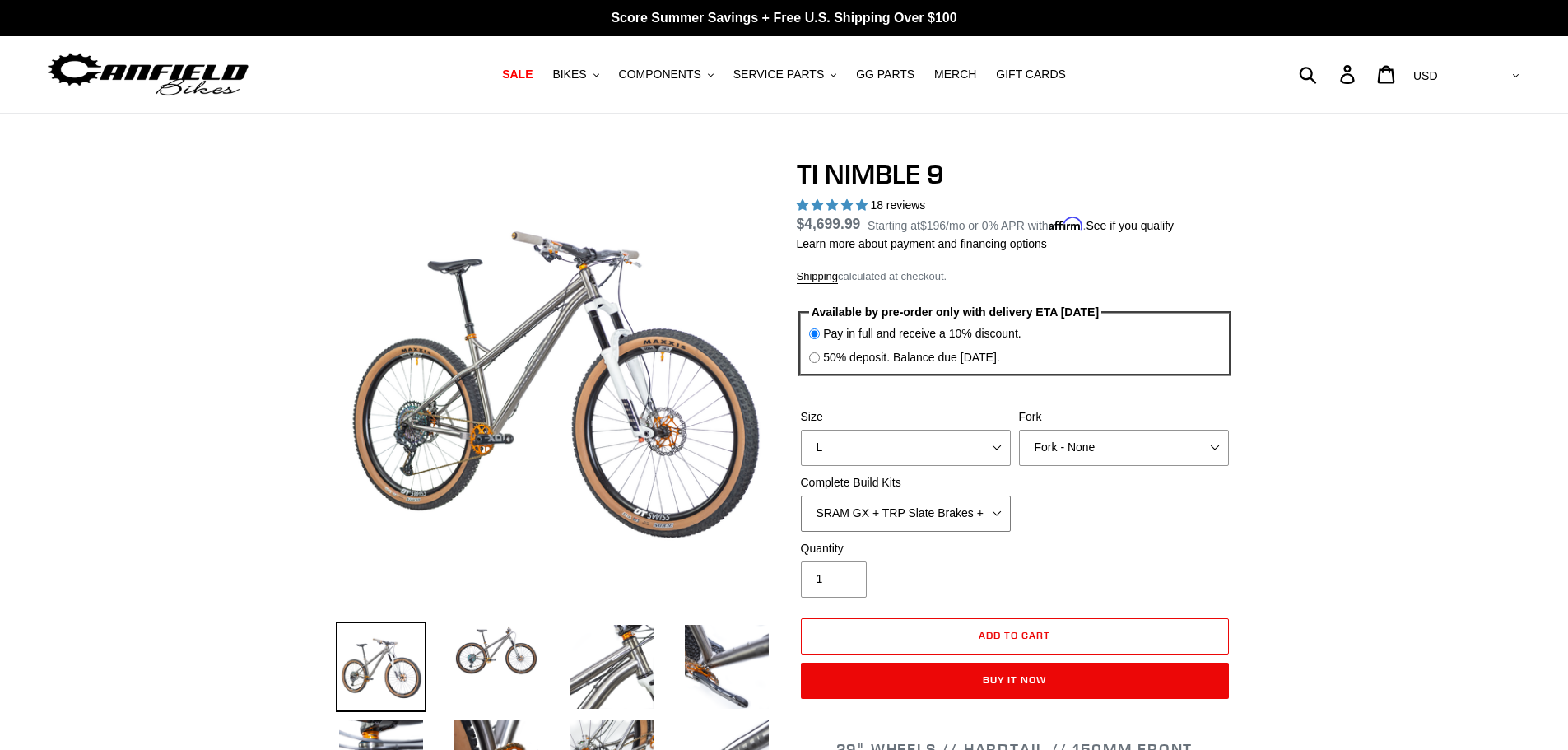
click at [993, 512] on select "SRAM GX + TRP Slate Brakes + Rotors + e13 LG-1 Wheels SHIMANO XT + SHIMANO brak…" at bounding box center [906, 513] width 210 height 36
click at [1178, 505] on div "Size S M L XL / XXL (Specify at checkout) Fork MRP Ribbon 150mm RockShox Lyrik …" at bounding box center [1015, 474] width 436 height 132
click at [606, 68] on button "BIKES .cls-1{fill:#231f20}" at bounding box center [575, 74] width 63 height 22
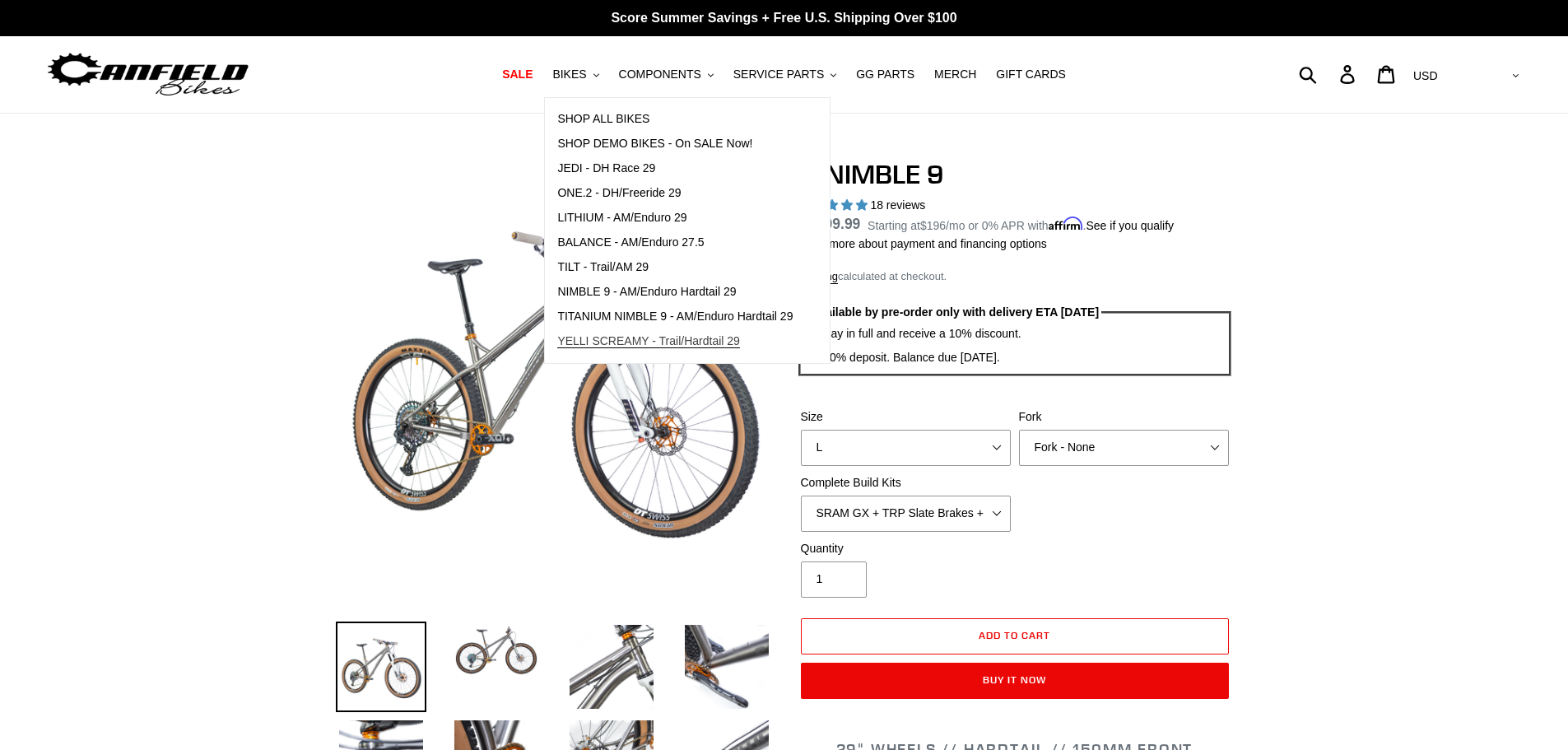
click at [636, 337] on span "YELLI SCREAMY - Trail/Hardtail 29" at bounding box center [649, 340] width 183 height 14
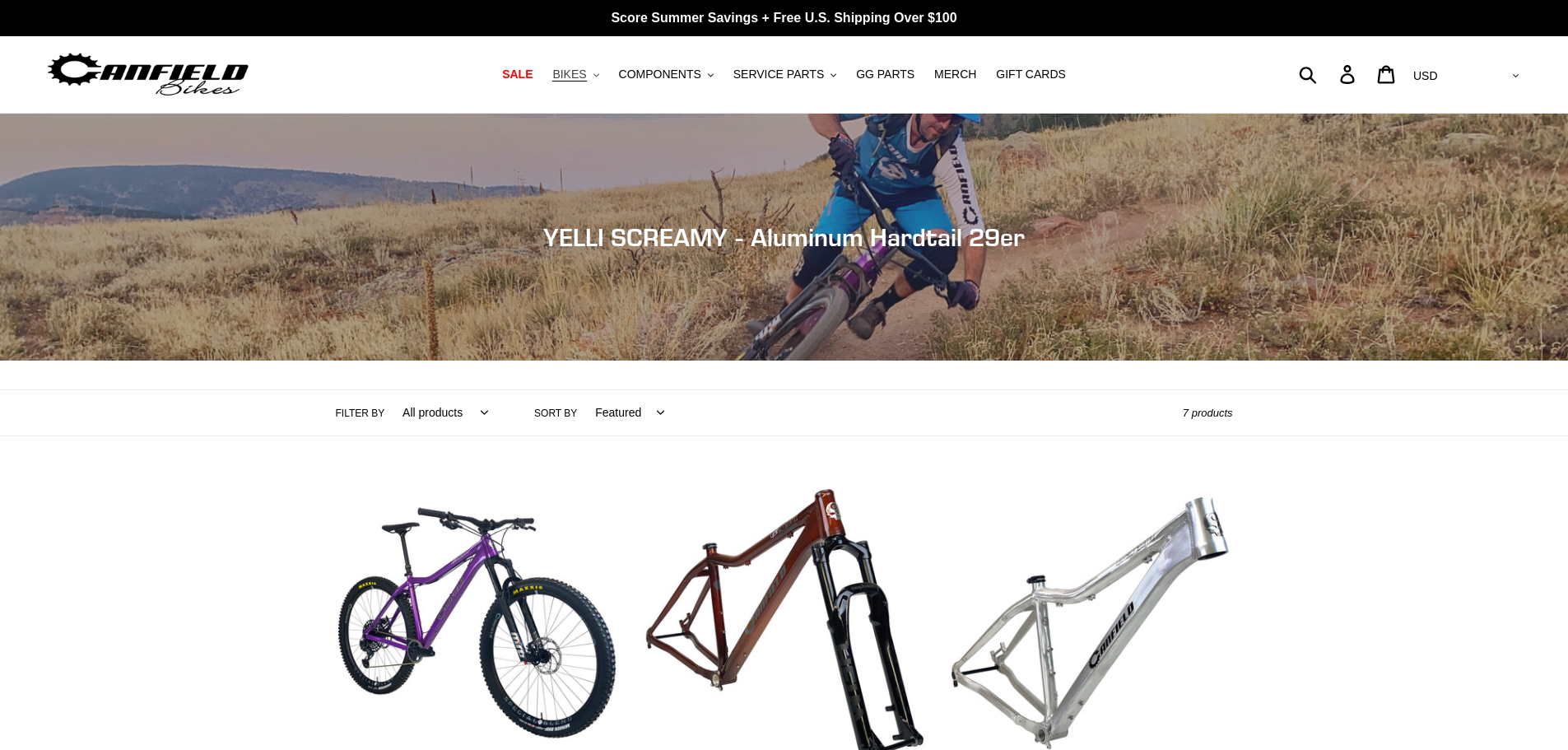
click at [607, 71] on button "BIKES .cls-1{fill:#231f20}" at bounding box center [575, 74] width 63 height 22
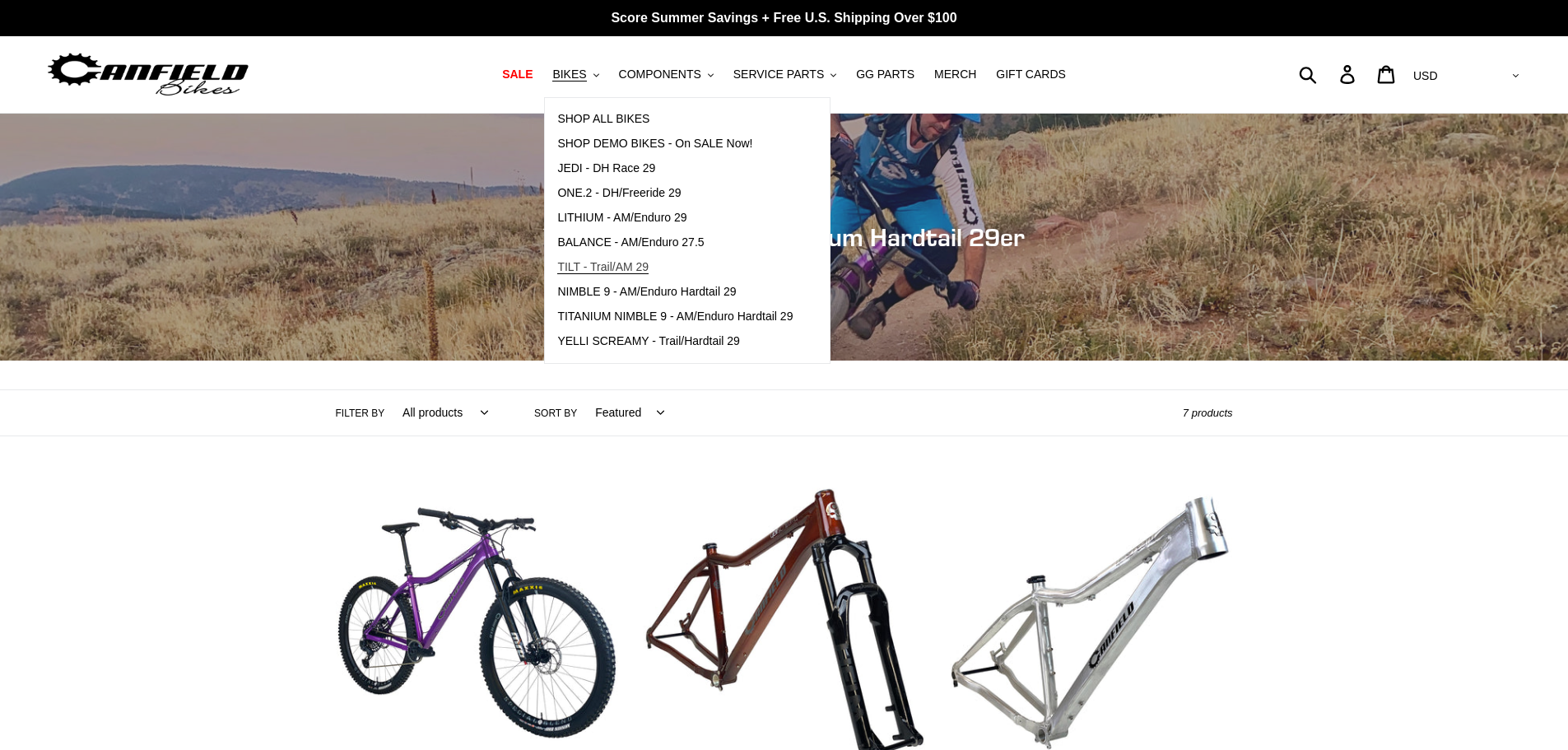
click at [623, 269] on span "TILT - Trail/AM 29" at bounding box center [603, 267] width 92 height 14
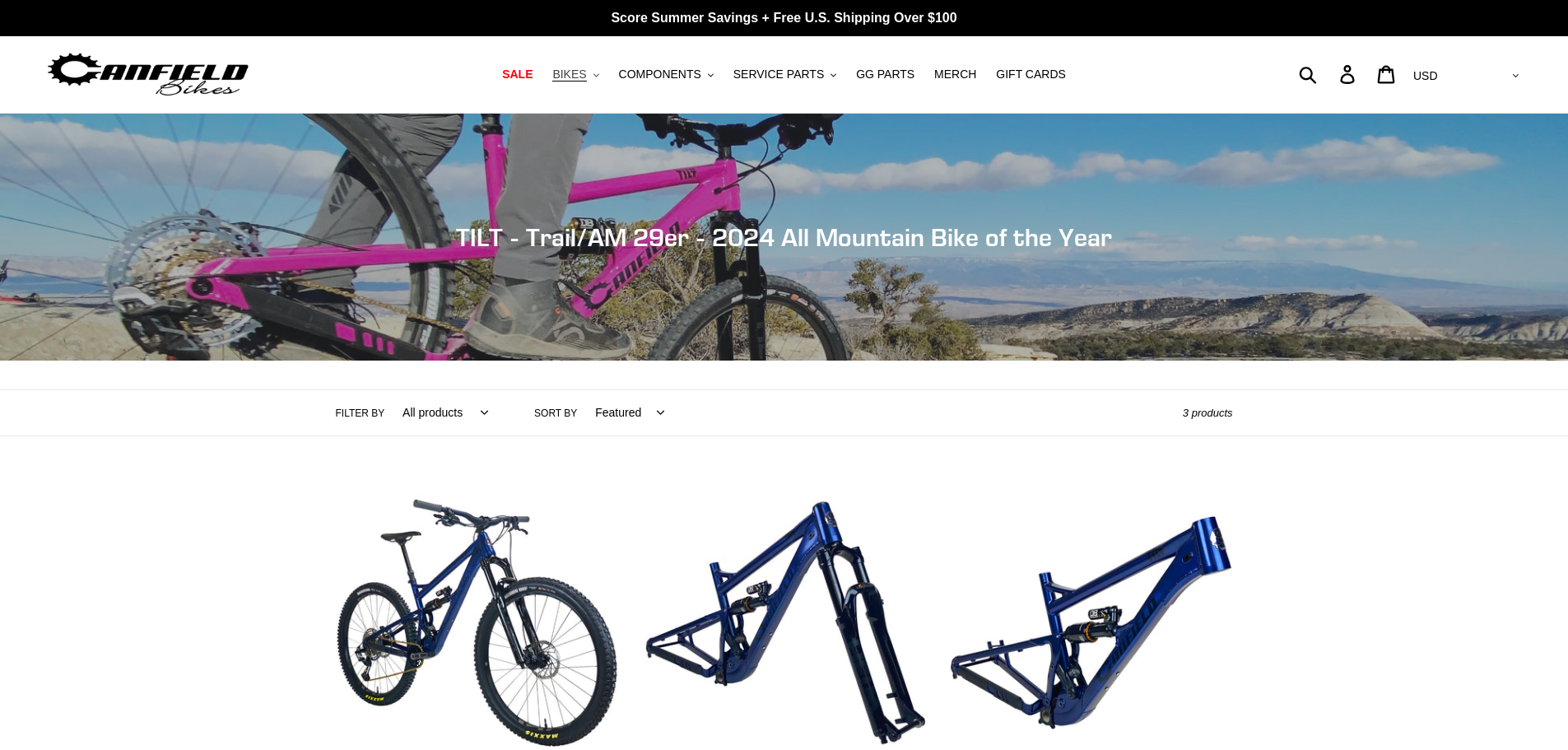
click at [607, 72] on button "BIKES .cls-1{fill:#231f20}" at bounding box center [575, 74] width 63 height 22
